Goal: Find specific page/section: Find specific page/section

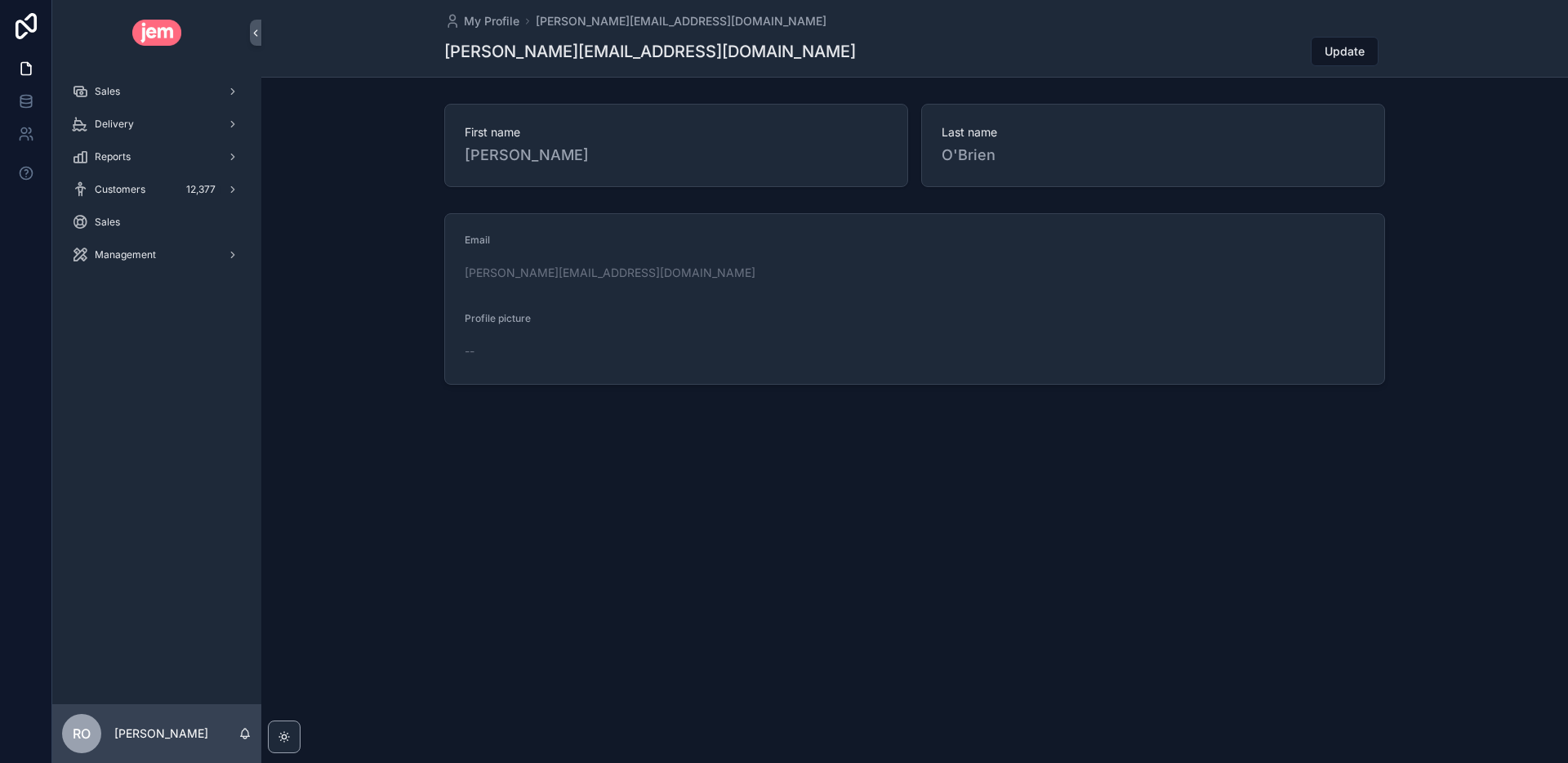
click at [317, 192] on div "First name [PERSON_NAME] name [PERSON_NAME]" at bounding box center [915, 146] width 1307 height 97
click at [134, 100] on div "Sales" at bounding box center [156, 91] width 170 height 26
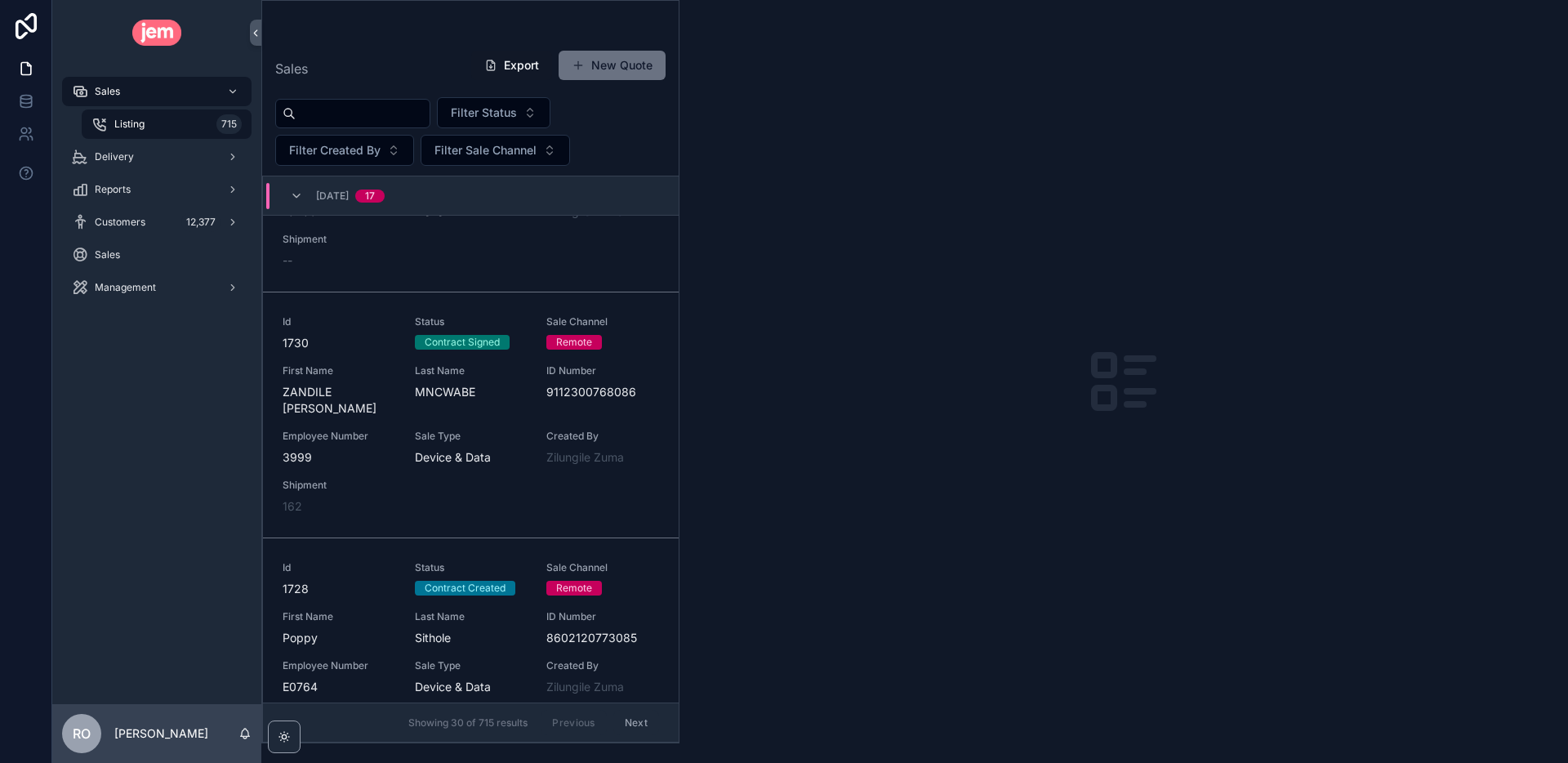
scroll to position [649, 0]
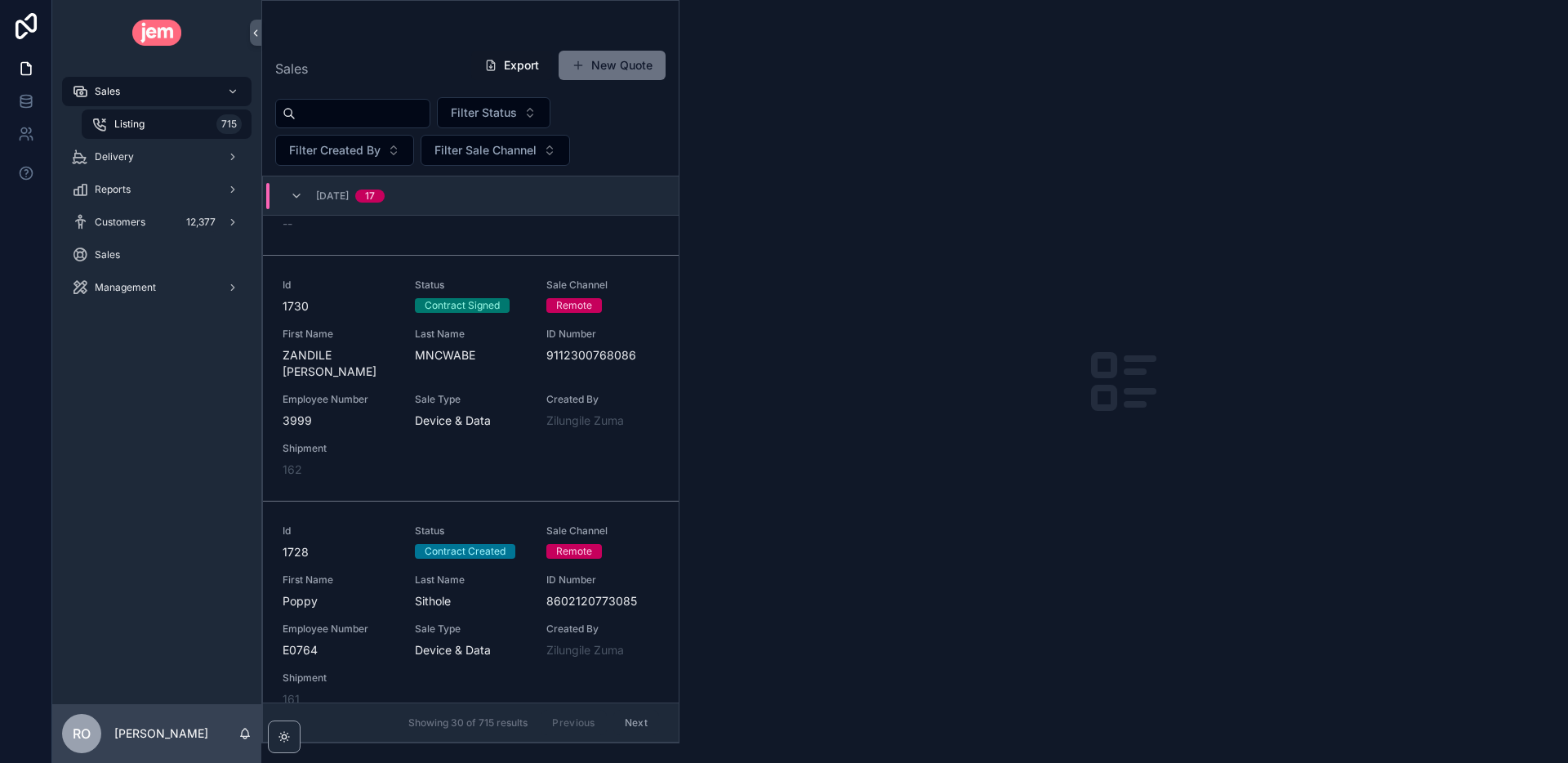
click at [167, 164] on div "Delivery" at bounding box center [156, 157] width 170 height 26
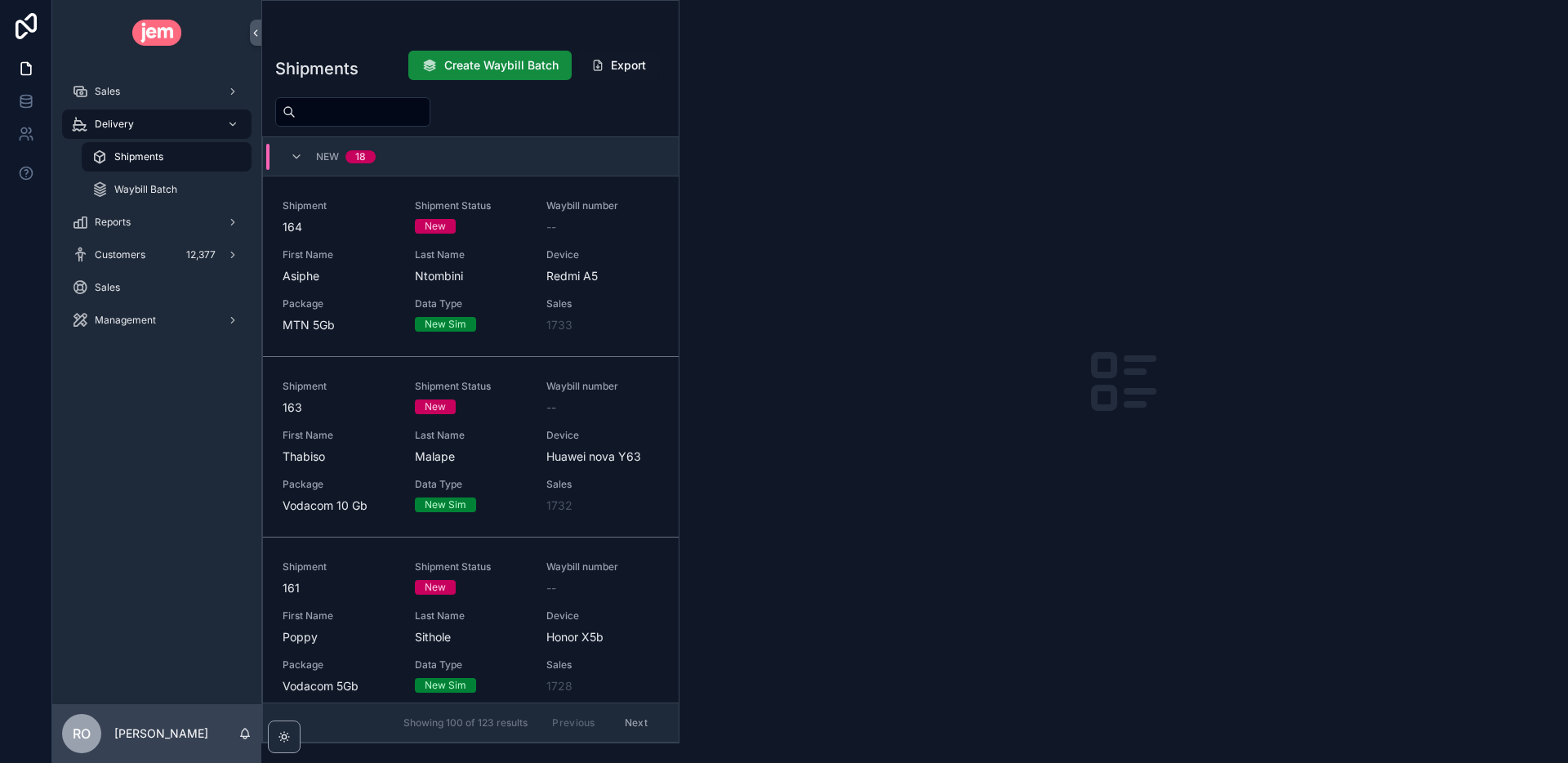
click at [404, 321] on div "Shipment 164 Shipment Status New Waybill number -- First Name Asiphe Last Name …" at bounding box center [470, 266] width 376 height 134
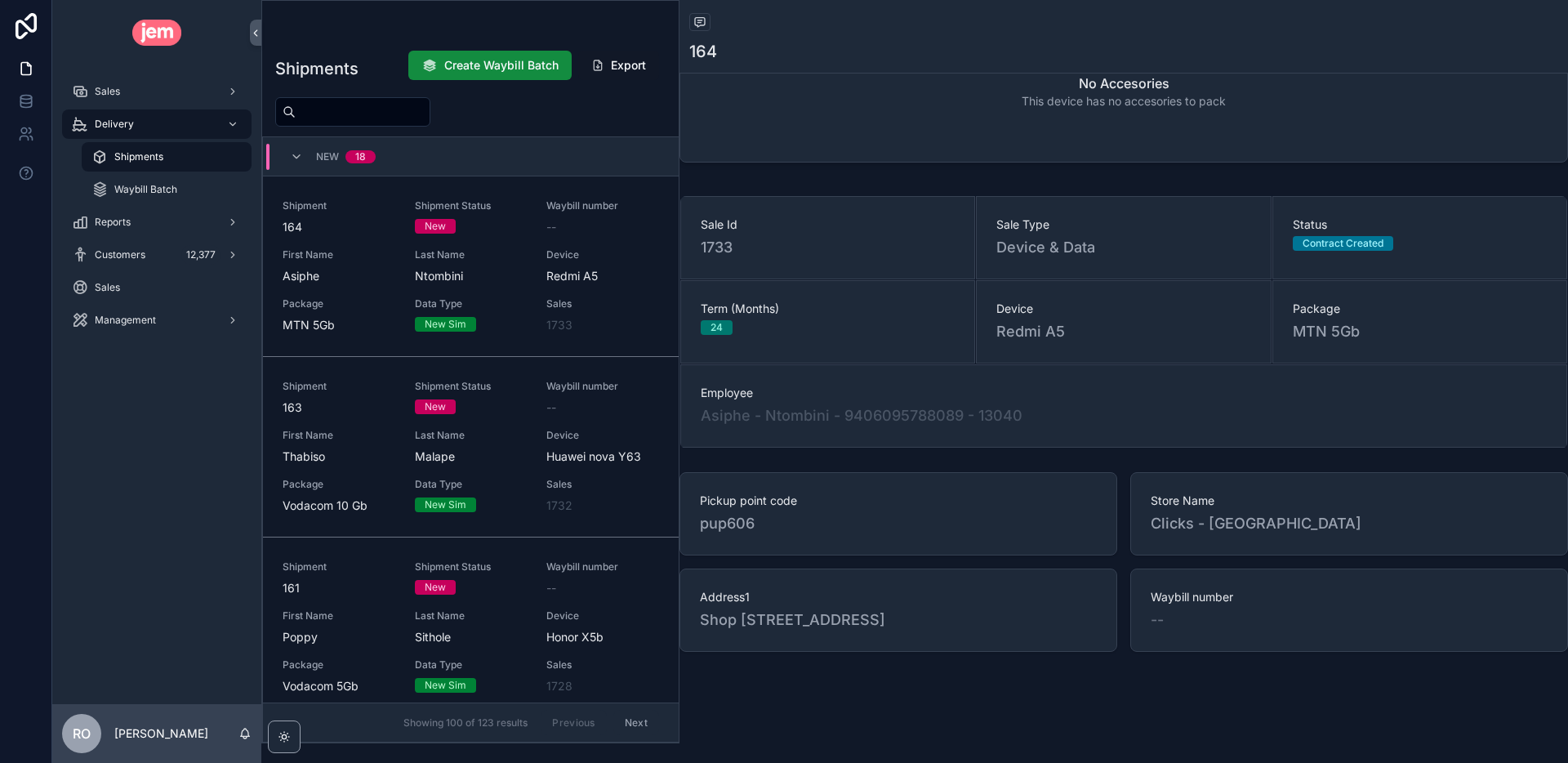
scroll to position [0, 8]
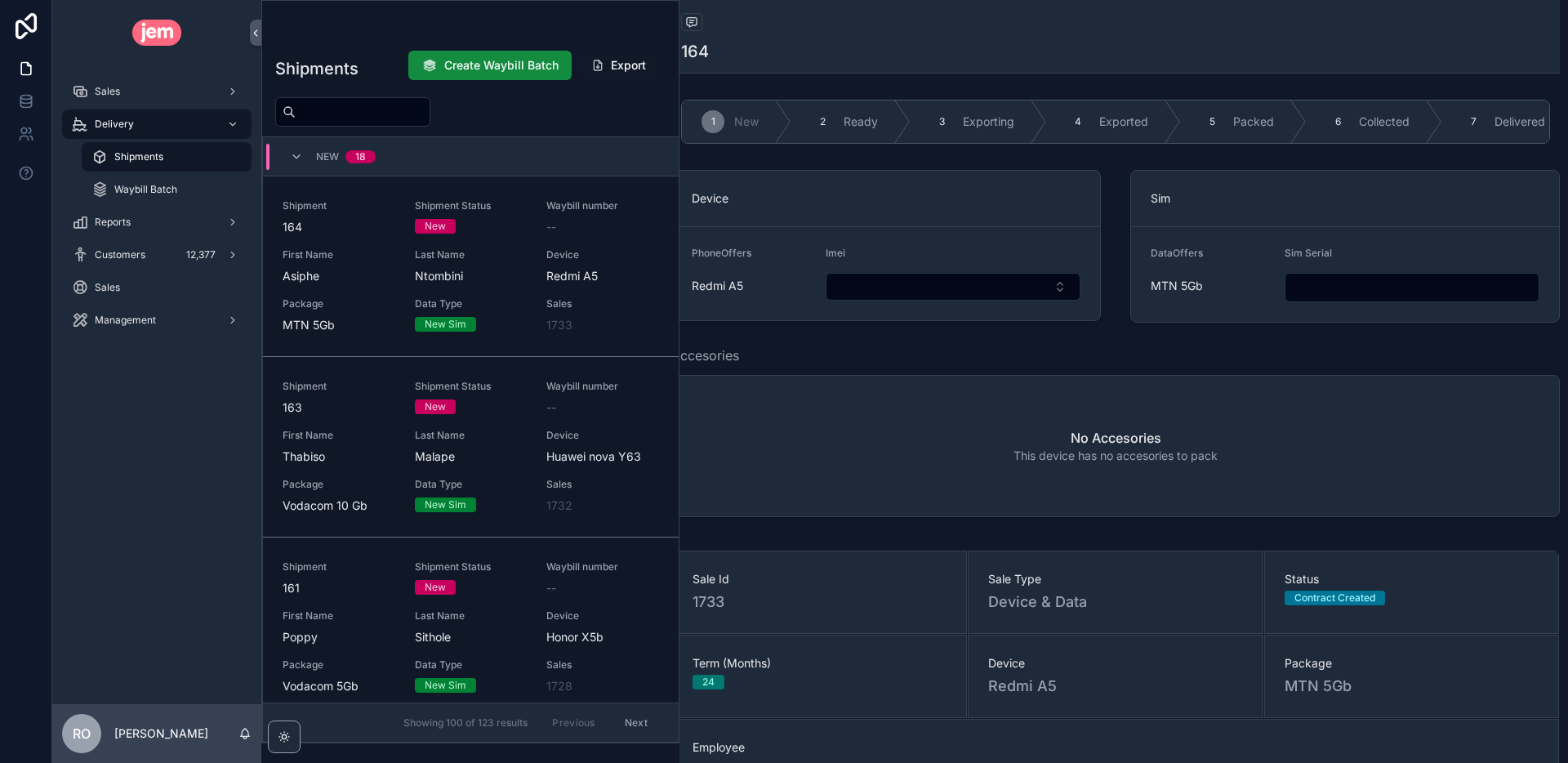
click at [128, 87] on div "Sales" at bounding box center [156, 91] width 170 height 26
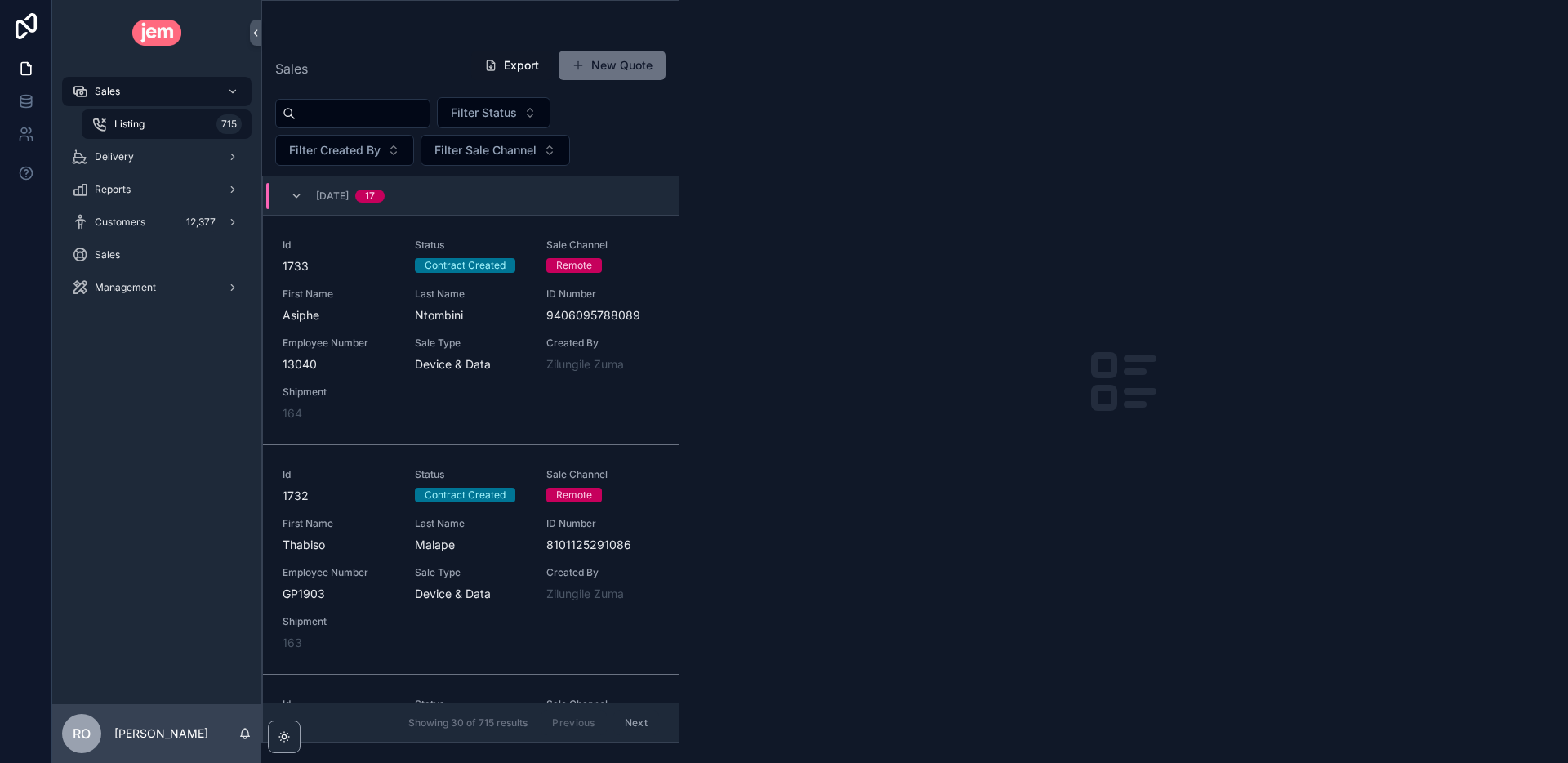
click at [396, 338] on div "Id 1733 Status Contract Created Sale Channel Remote First Name Asiphe Last Name…" at bounding box center [470, 330] width 376 height 183
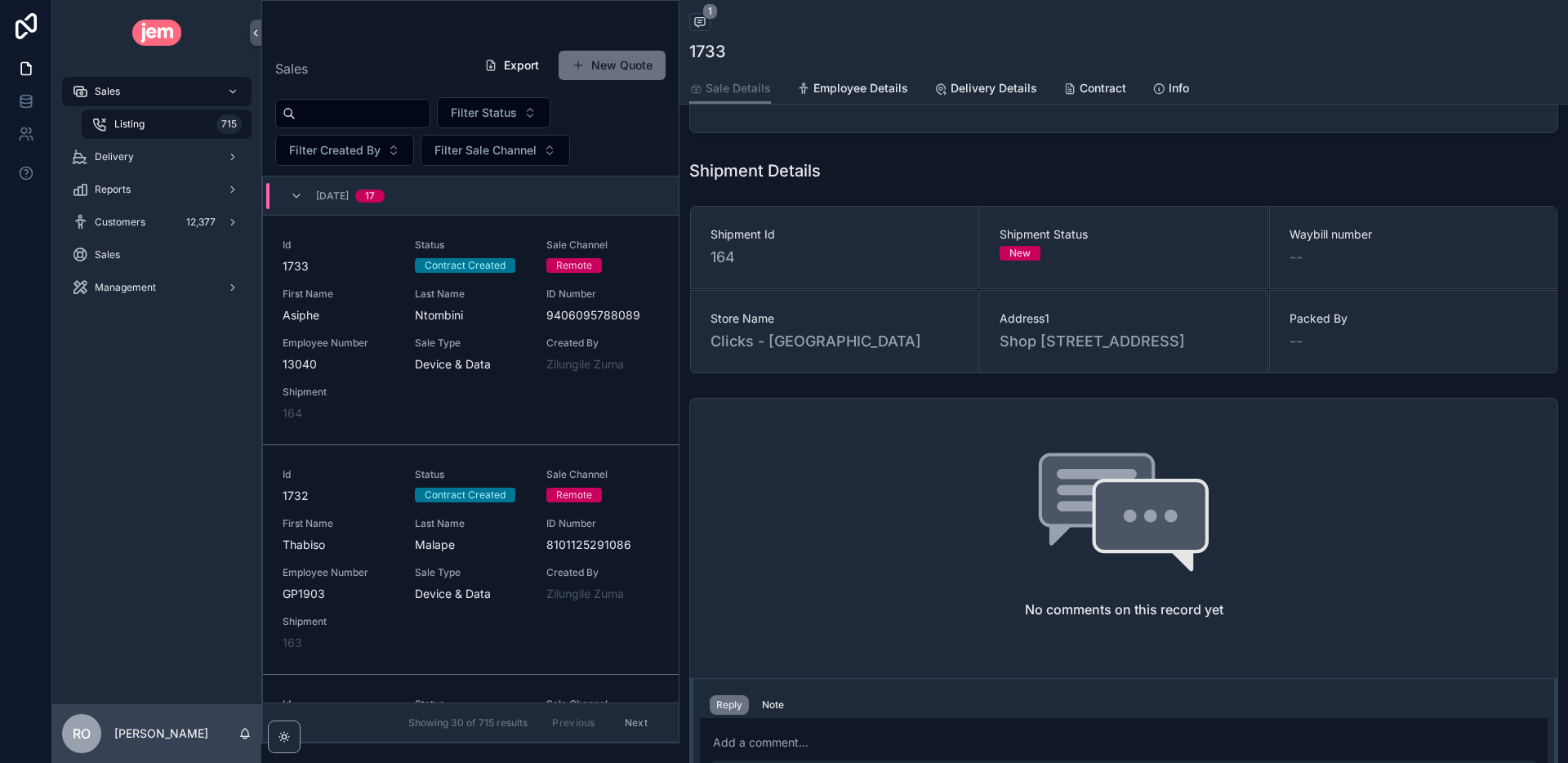
scroll to position [483, 0]
click at [28, 96] on icon at bounding box center [25, 98] width 10 height 4
